Goal: Task Accomplishment & Management: Manage account settings

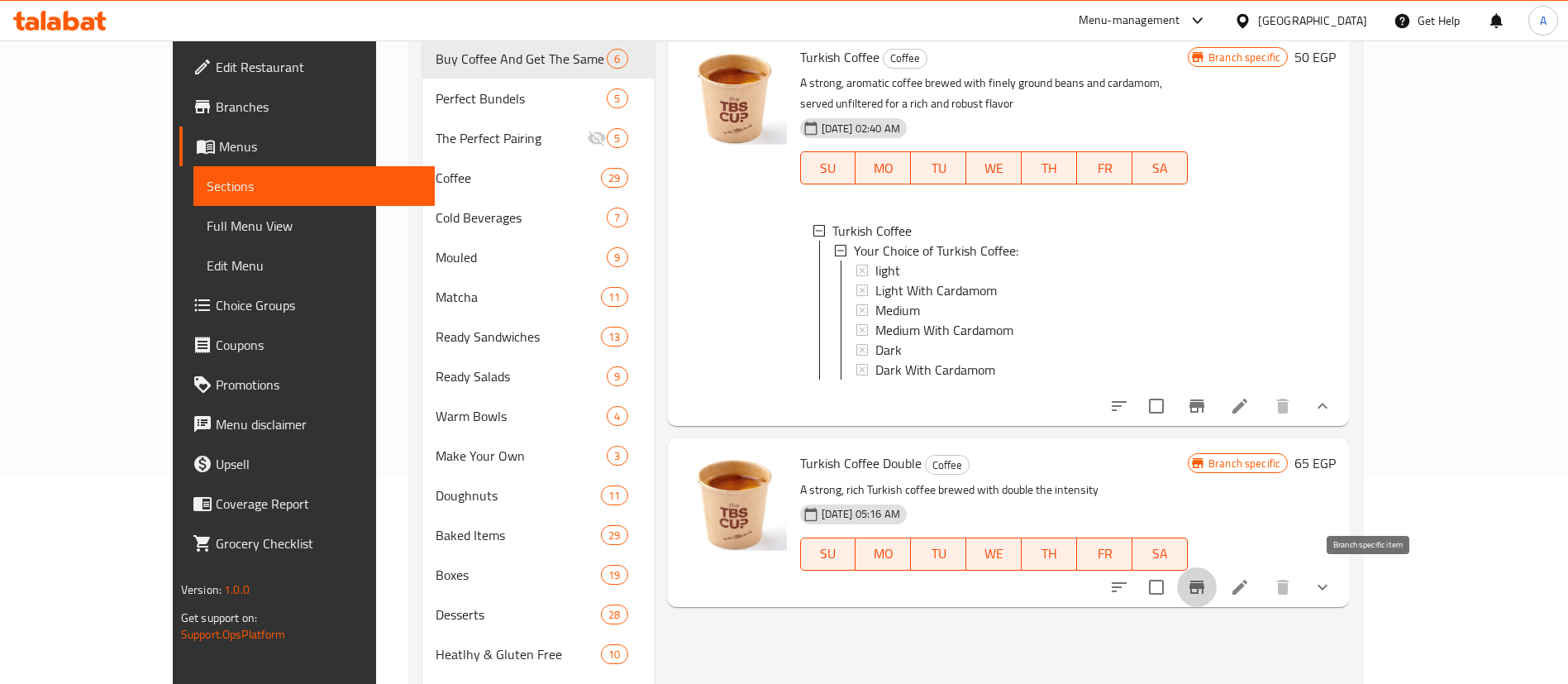
scroll to position [3, 0]
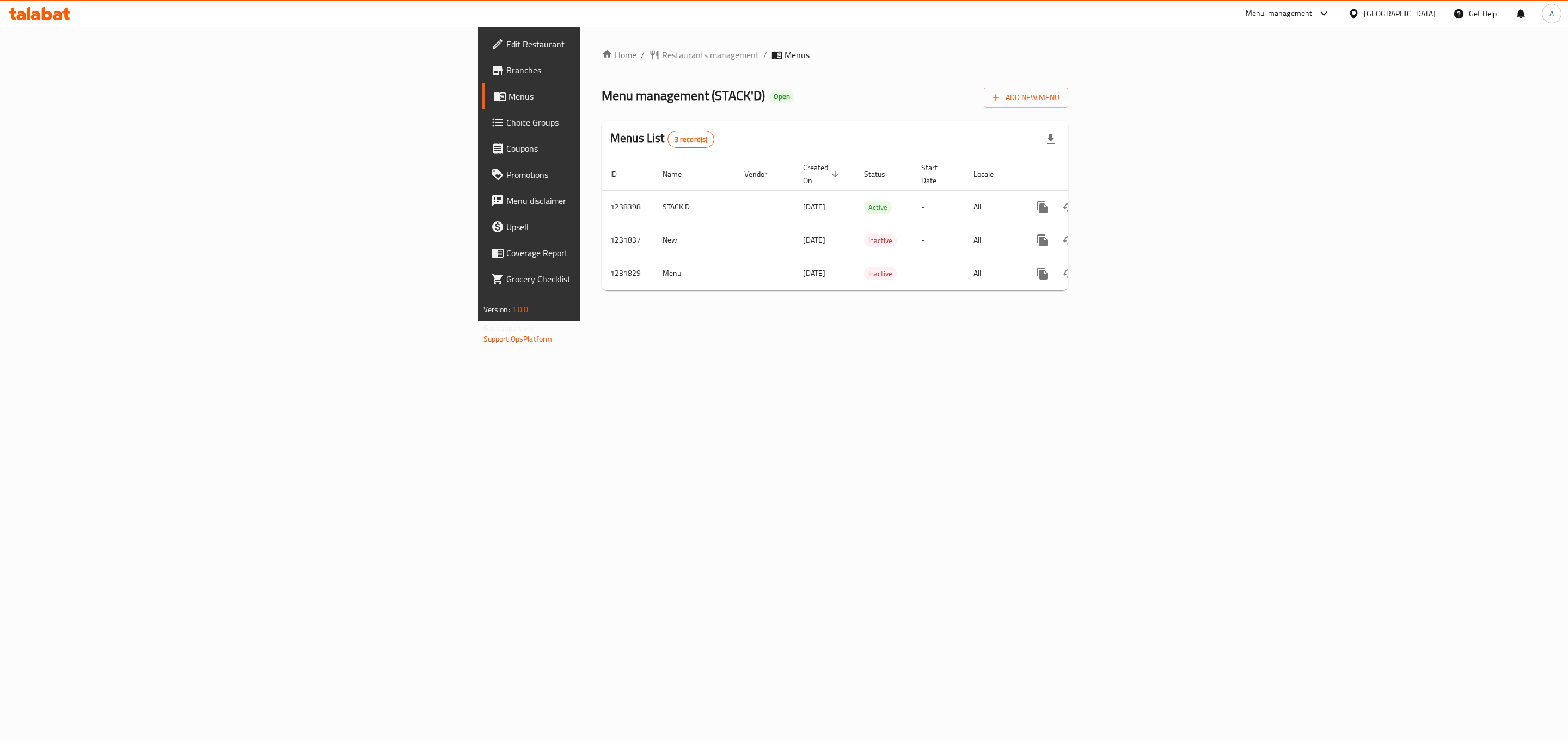
click at [506, 127] on span "Choice Groups" at bounding box center [619, 122] width 225 height 13
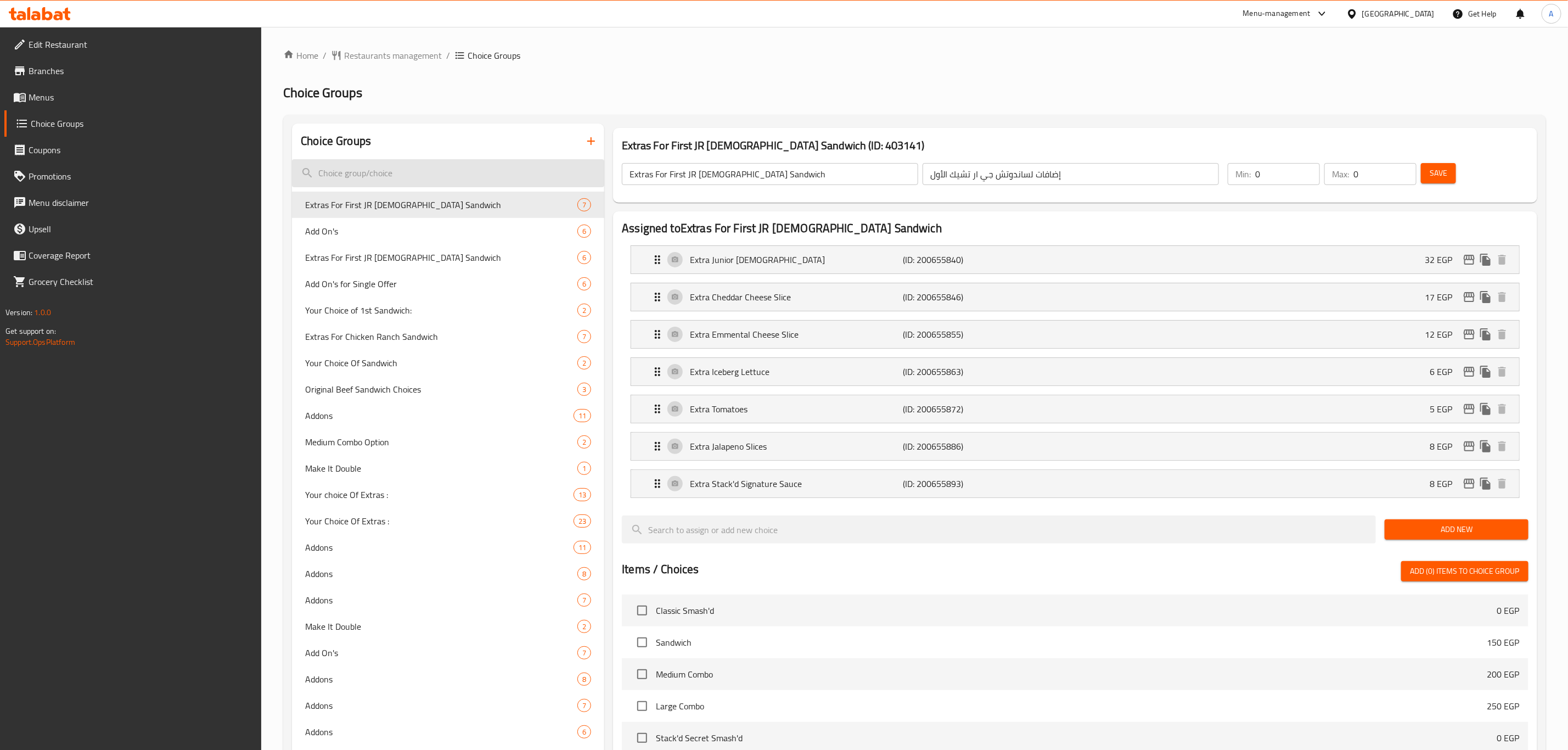
click at [385, 171] on input "search" at bounding box center [448, 173] width 313 height 28
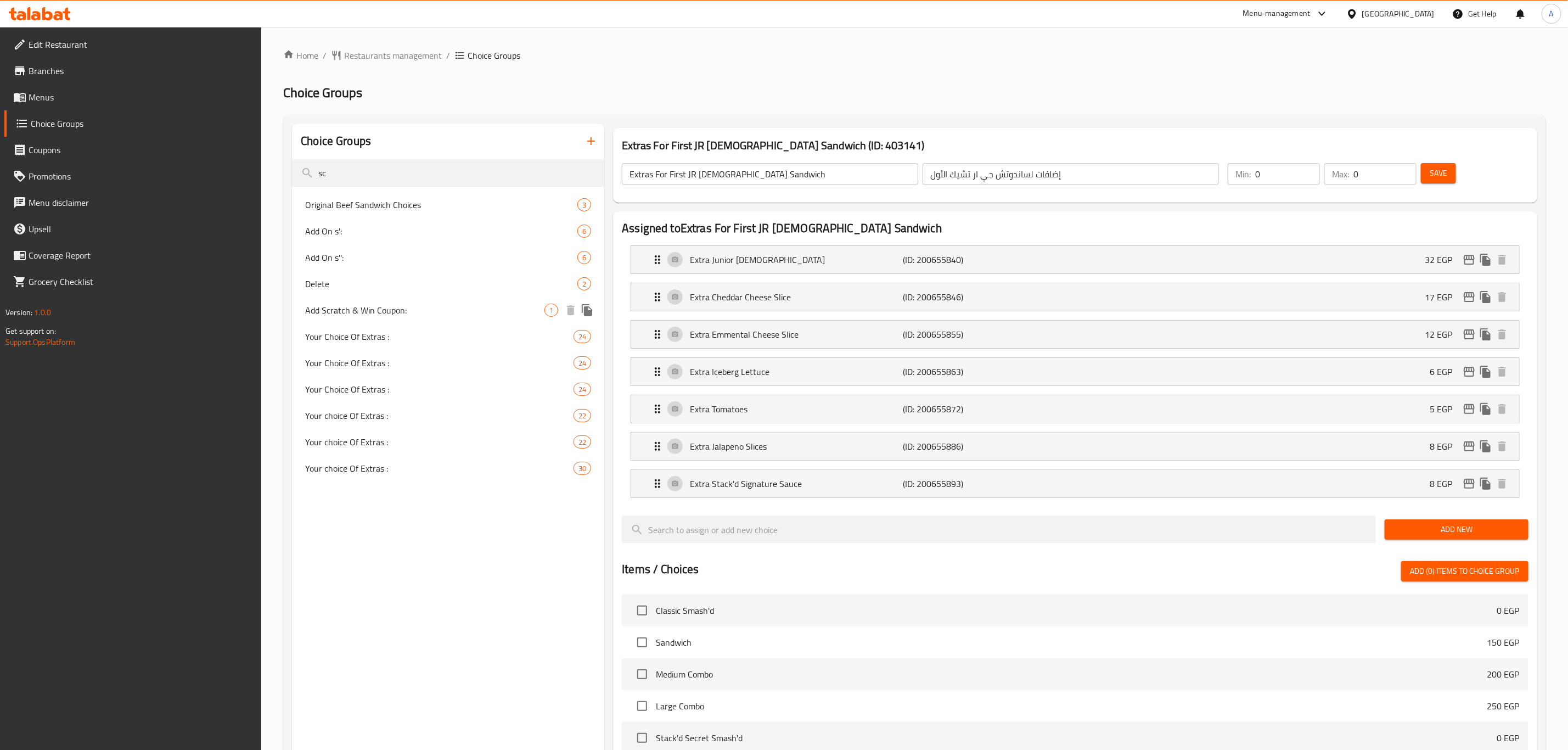
type input "sc"
click at [409, 302] on div "Add Scratch & Win Coupon: 1" at bounding box center [448, 310] width 313 height 26
type input "Add Scratch & Win Coupon:"
type input "إضافة كوبون خربش و اكسب:"
type input "1"
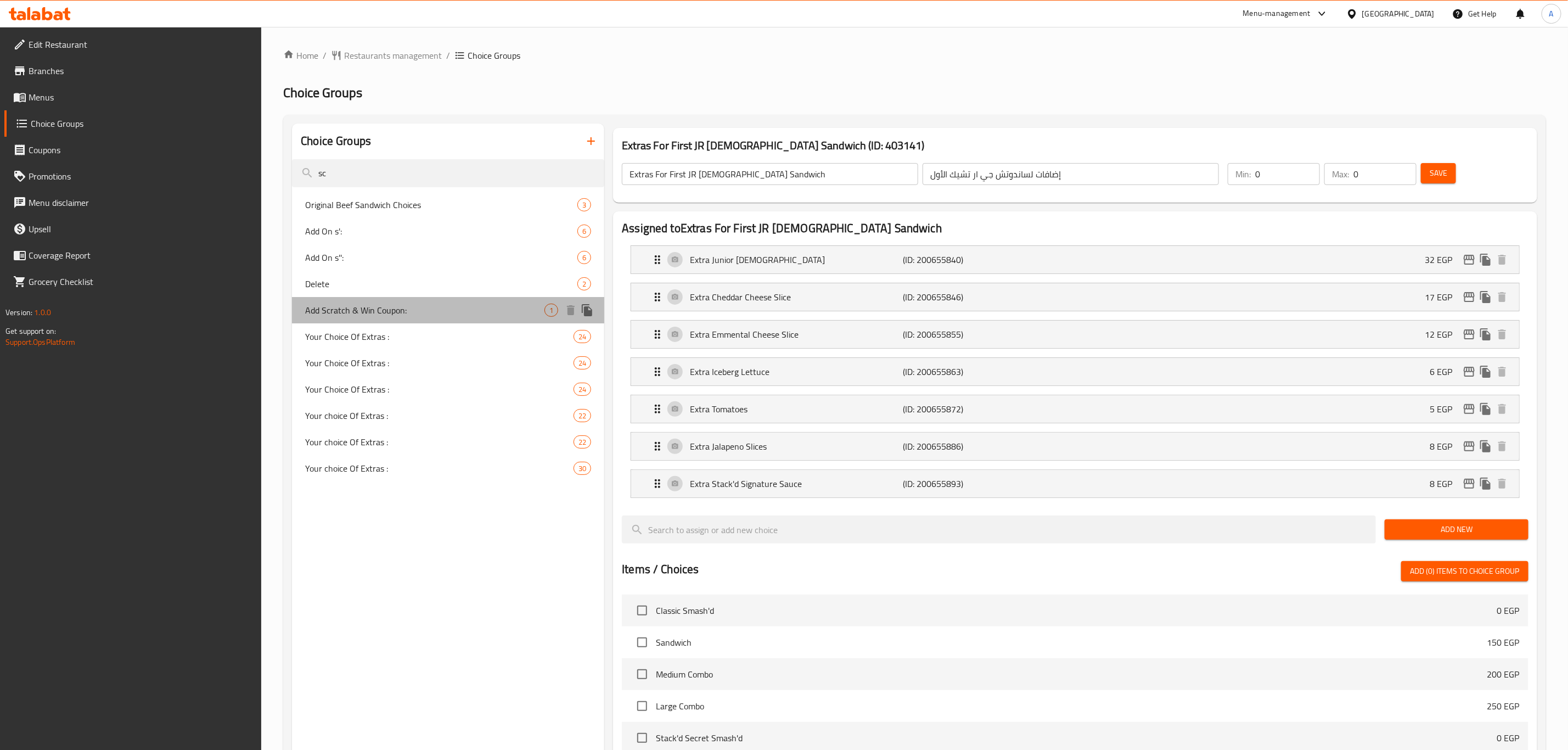
type input "1"
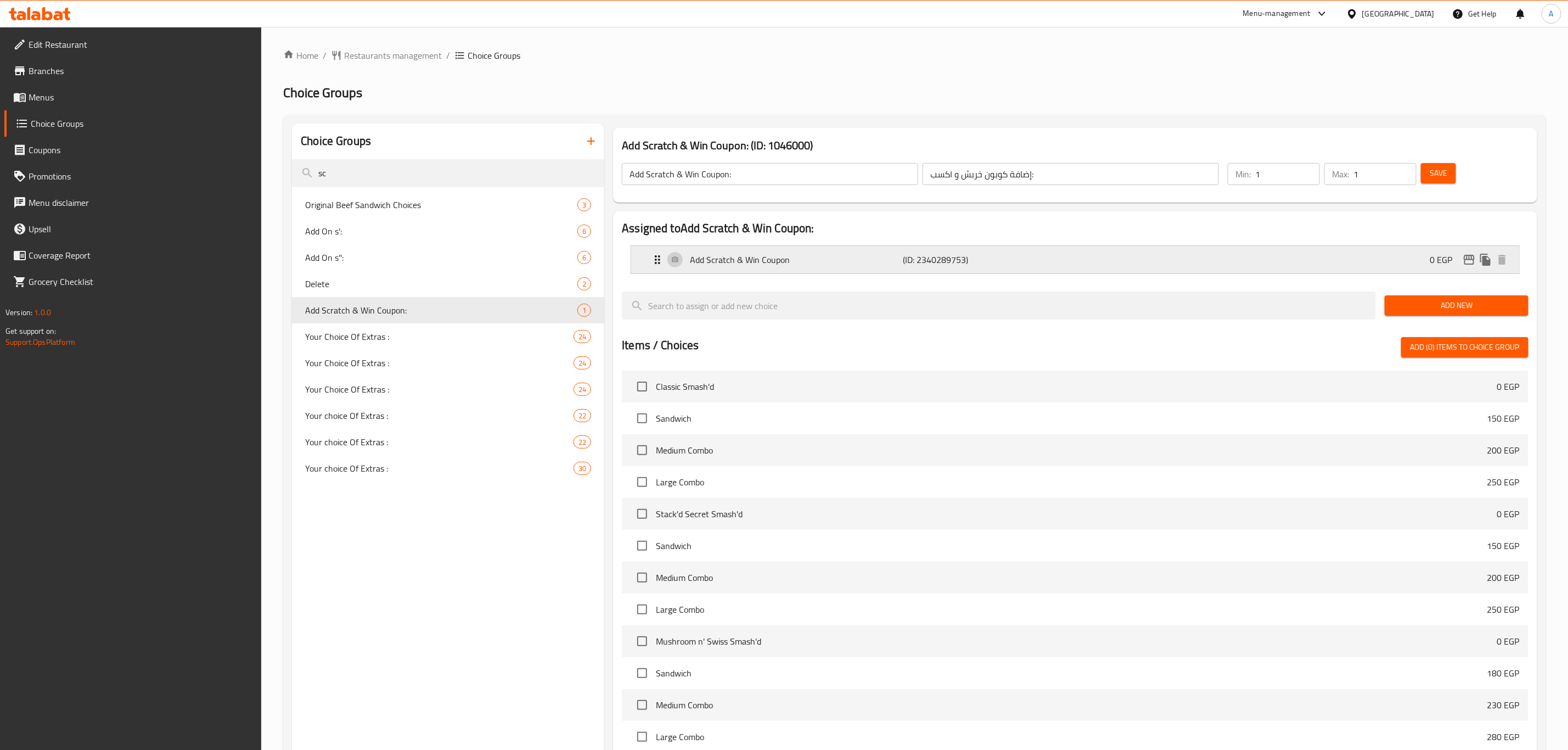
click at [1169, 259] on div "Add Scratch & Win Coupon (ID: 2340289753) 0 EGP" at bounding box center [1079, 260] width 855 height 28
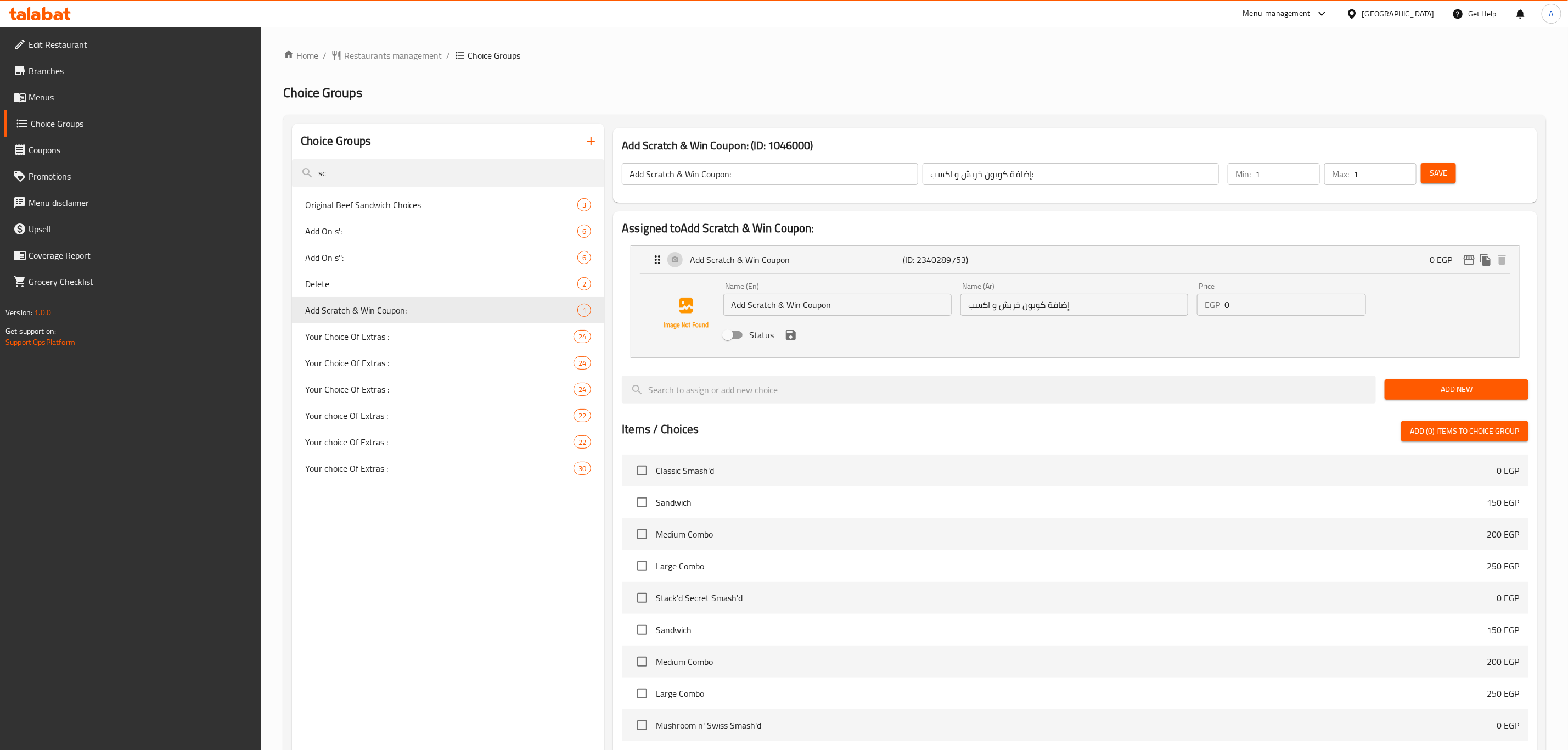
click at [733, 338] on input "Status" at bounding box center [728, 335] width 63 height 21
checkbox input "true"
click at [788, 335] on icon "save" at bounding box center [791, 334] width 10 height 10
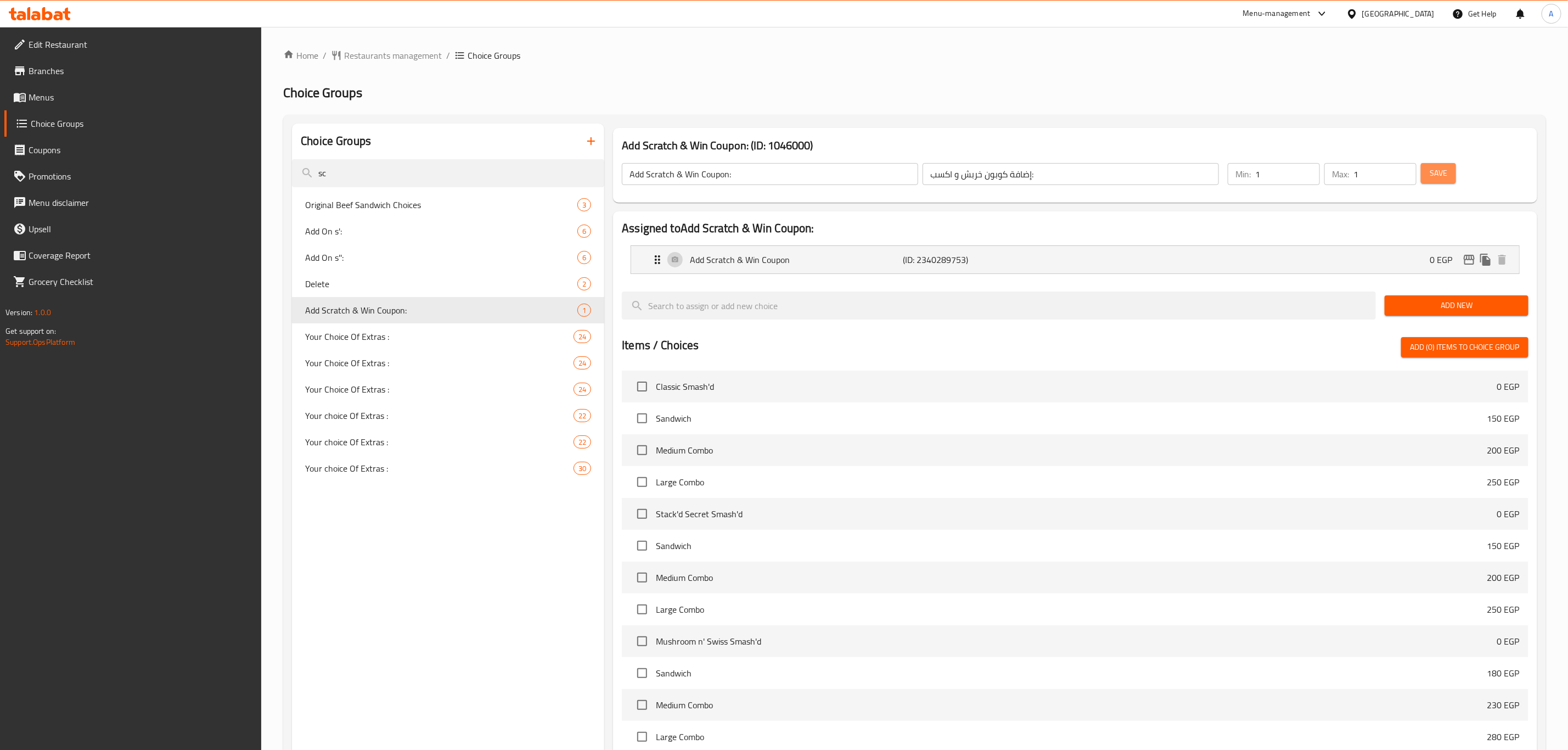
click at [1438, 171] on span "Save" at bounding box center [1438, 173] width 18 height 14
